Goal: Obtain resource: Download file/media

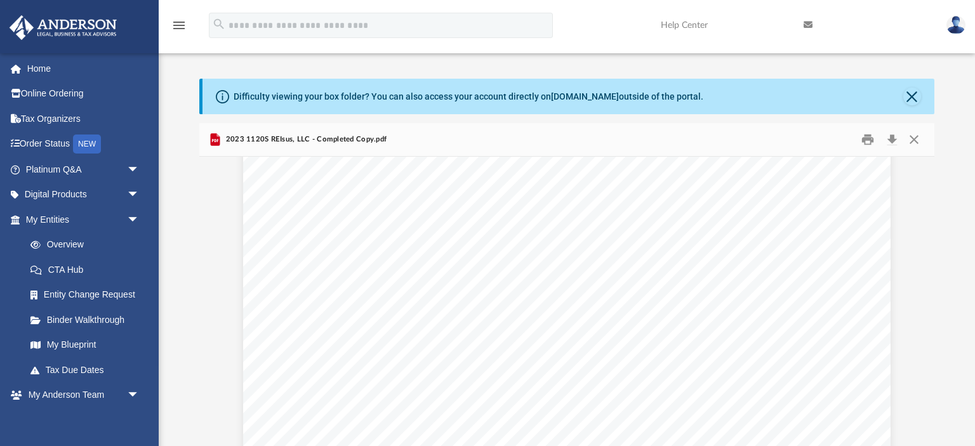
scroll to position [11968, 0]
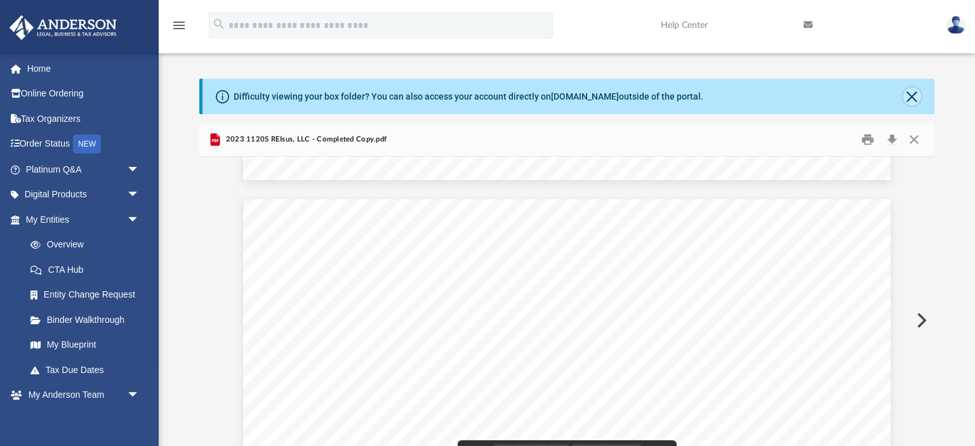
click at [914, 101] on button "Close" at bounding box center [913, 97] width 18 height 18
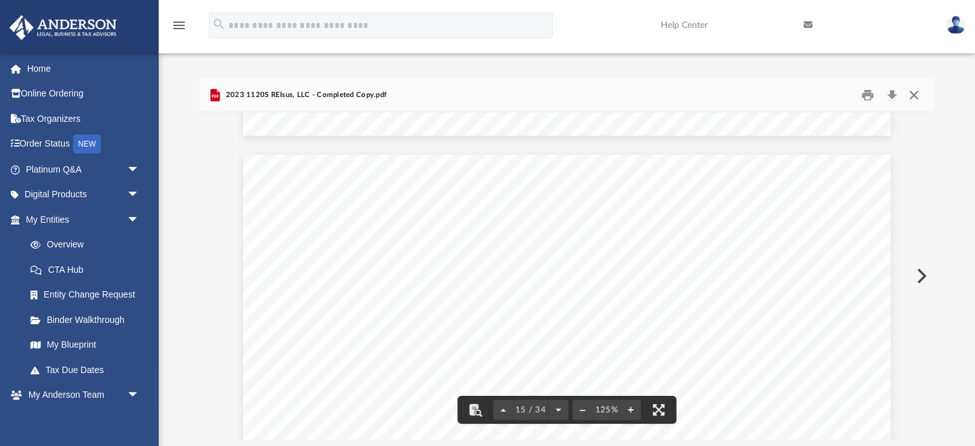
click at [914, 101] on button "Close" at bounding box center [914, 96] width 23 height 20
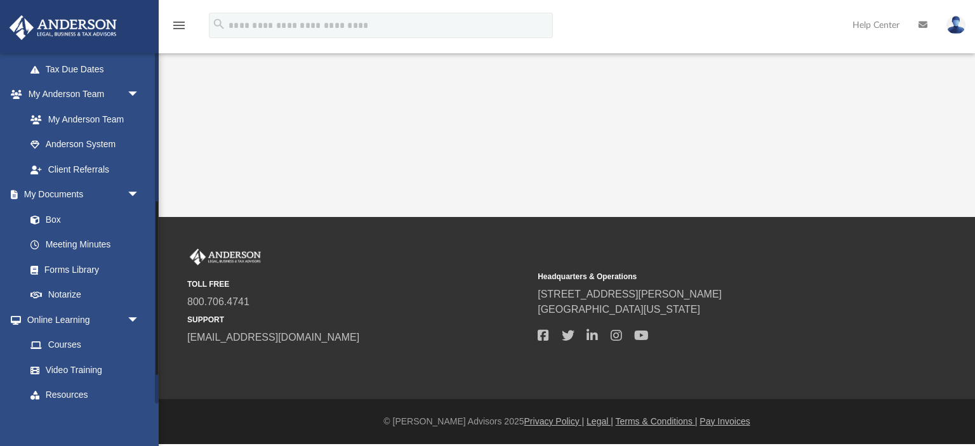
scroll to position [302, 0]
click at [54, 217] on link "Box" at bounding box center [88, 218] width 141 height 25
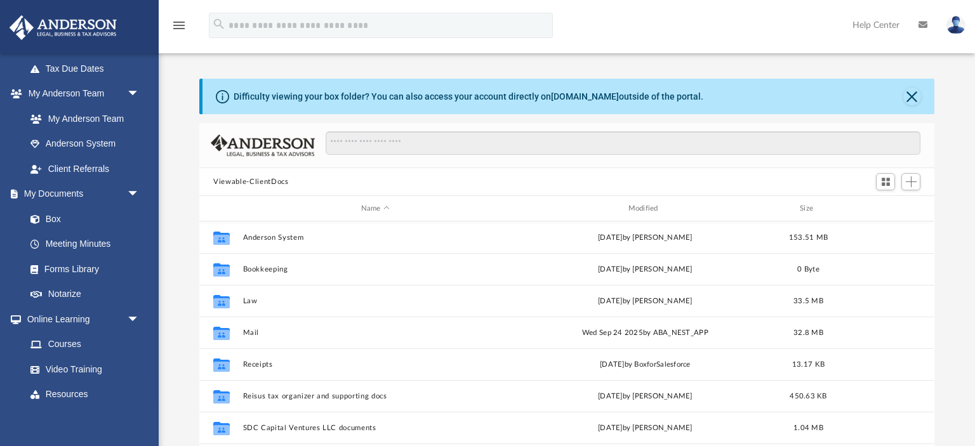
scroll to position [288, 734]
click at [186, 291] on div "Difficulty viewing your box folder? You can also access your account directly o…" at bounding box center [567, 282] width 817 height 406
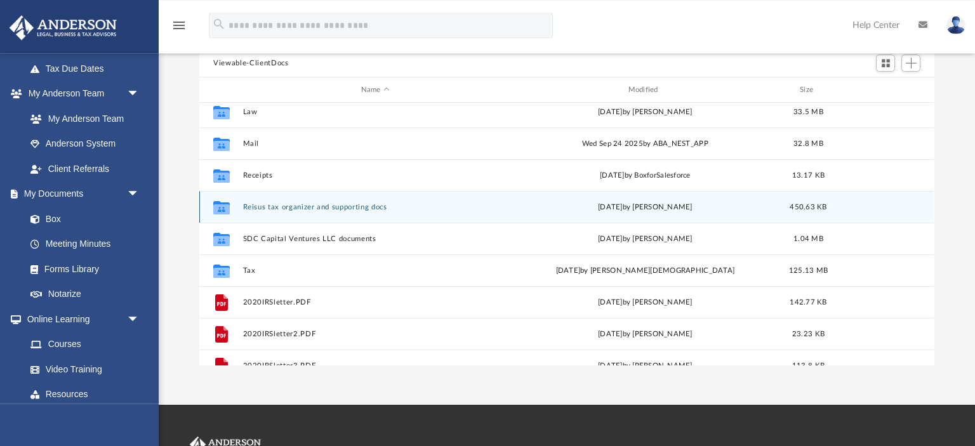
scroll to position [71, 0]
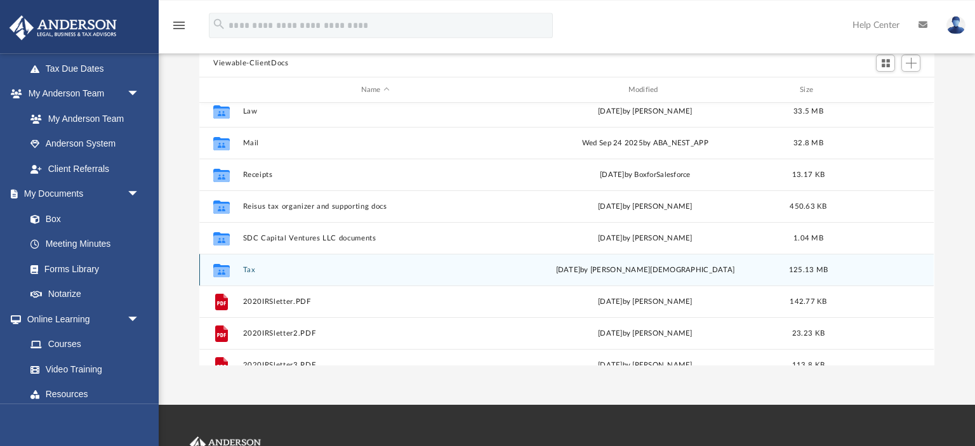
click at [249, 269] on button "Tax" at bounding box center [375, 270] width 265 height 8
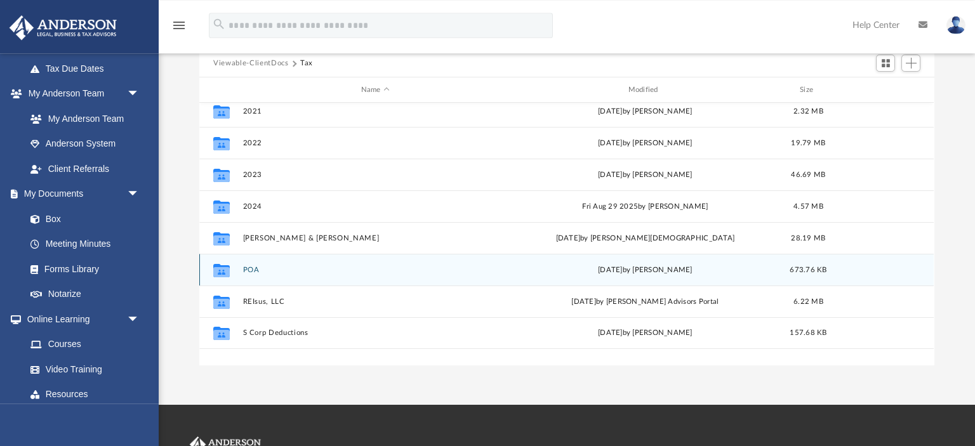
scroll to position [0, 0]
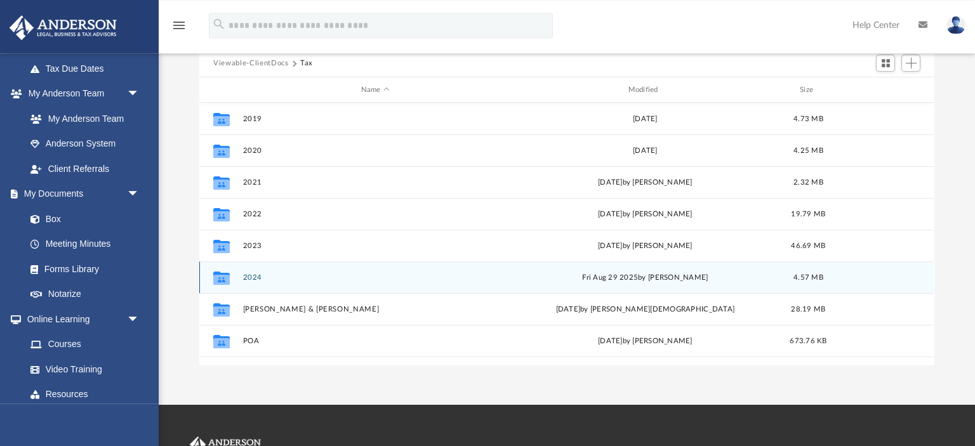
click at [253, 277] on button "2024" at bounding box center [375, 278] width 265 height 8
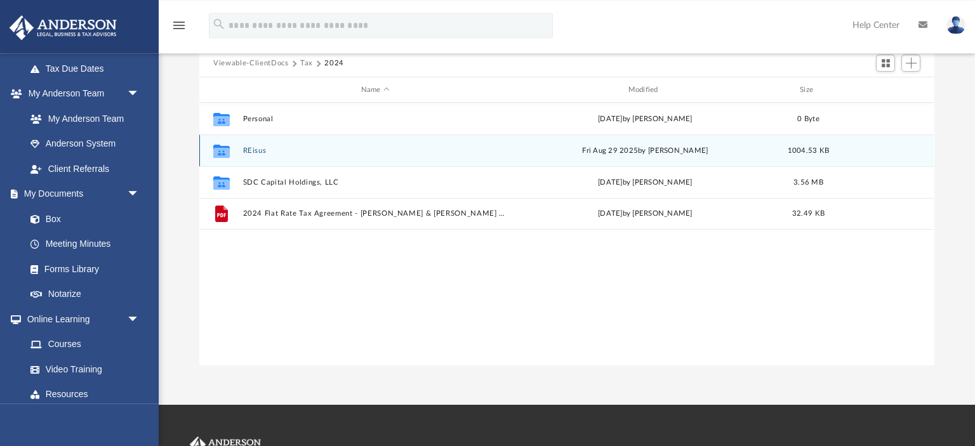
click at [250, 152] on button "REisus" at bounding box center [375, 151] width 265 height 8
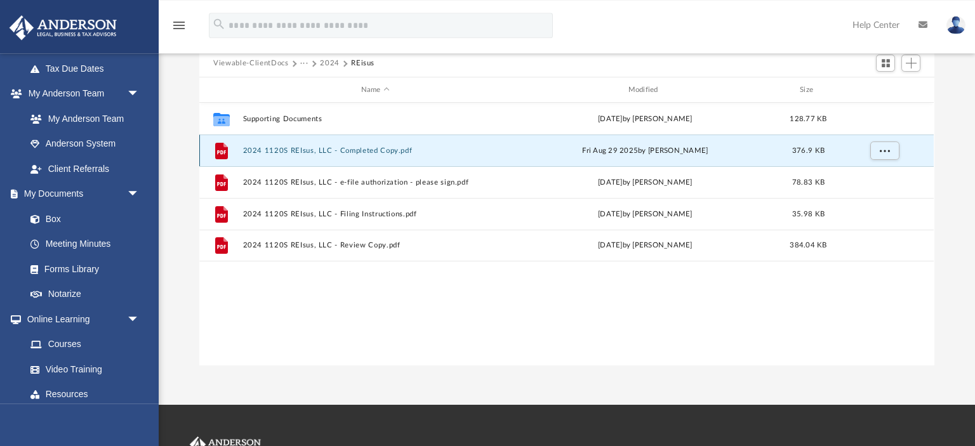
click at [259, 150] on button "2024 1120S REIsus, LLC - Completed Copy.pdf" at bounding box center [375, 151] width 265 height 8
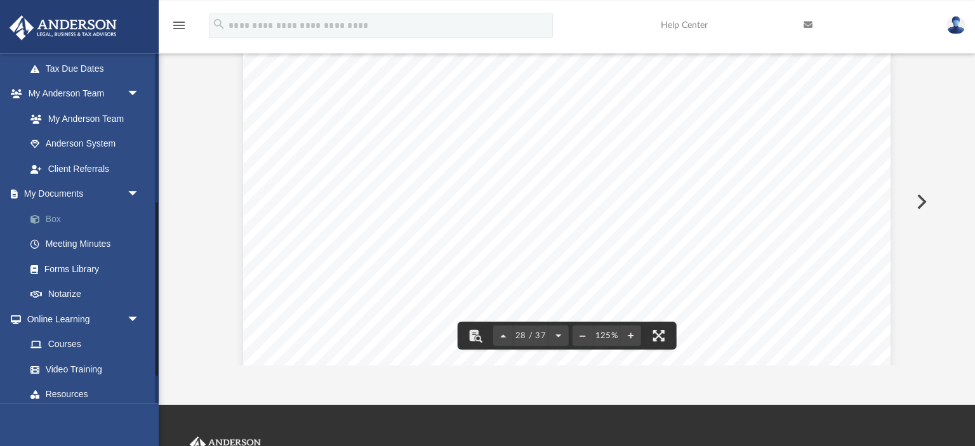
scroll to position [23215, 0]
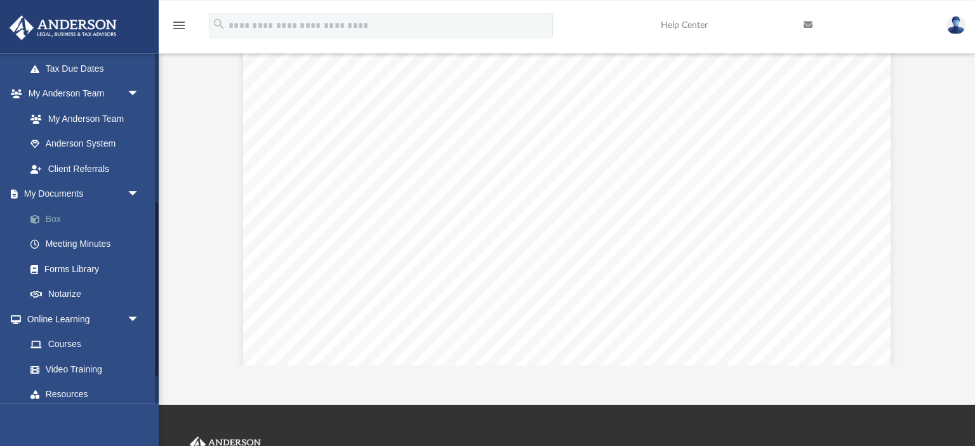
click at [57, 218] on link "Box" at bounding box center [88, 218] width 141 height 25
